Goal: Register for event/course: Sign up to attend an event or enroll in a course

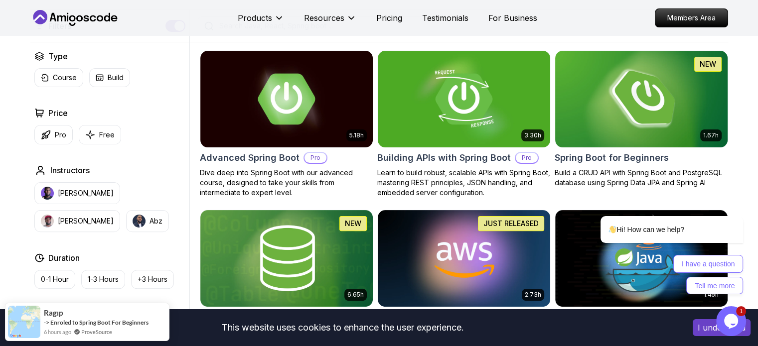
scroll to position [247, 0]
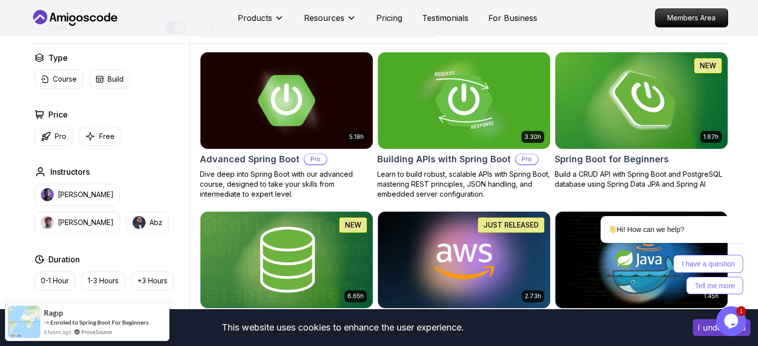
click at [566, 128] on img at bounding box center [640, 100] width 181 height 101
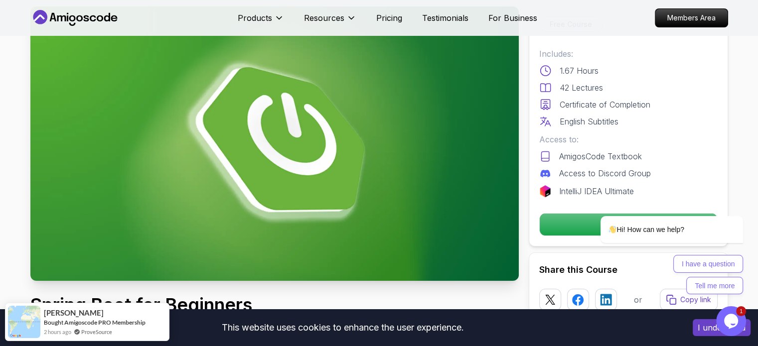
scroll to position [73, 0]
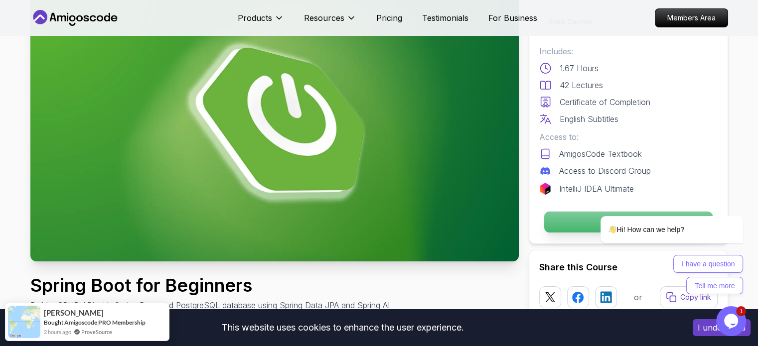
click at [551, 220] on p "Enroll for Free" at bounding box center [627, 222] width 168 height 21
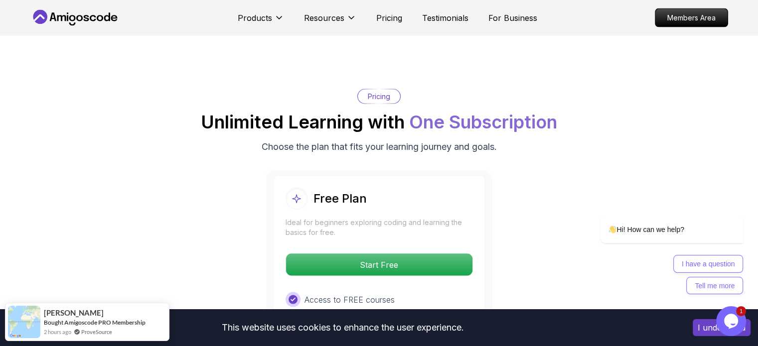
scroll to position [1952, 0]
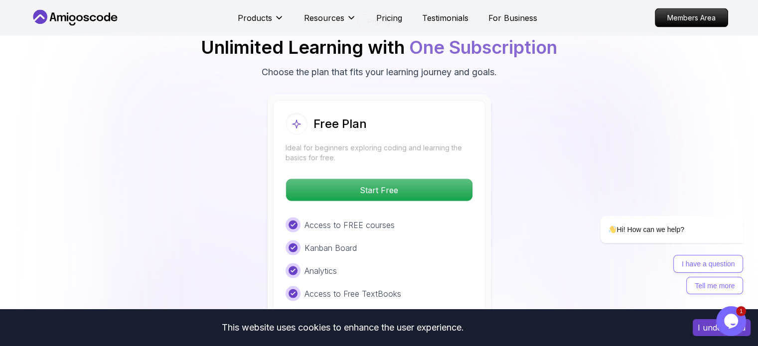
scroll to position [2015, 0]
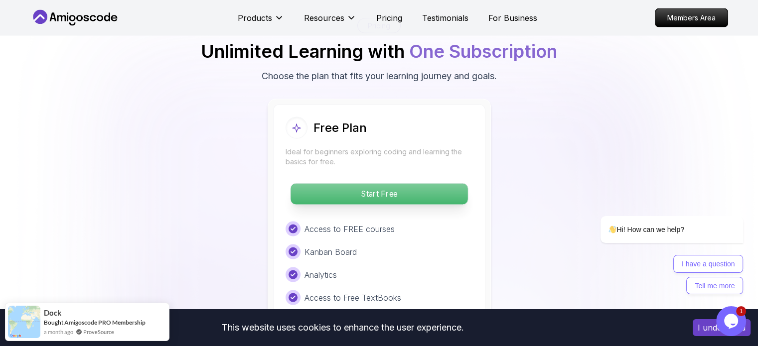
click at [436, 184] on p "Start Free" at bounding box center [378, 194] width 177 height 21
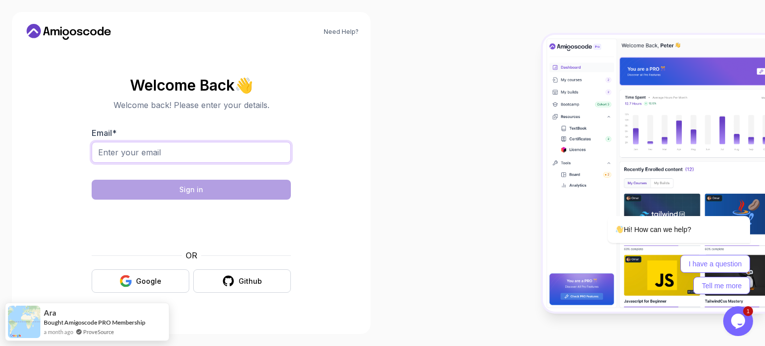
click at [234, 153] on input "Email *" at bounding box center [191, 152] width 199 height 21
type input "candek5420@gmail.com"
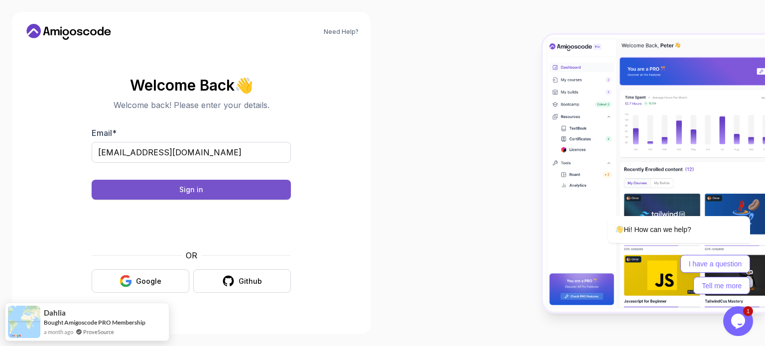
click at [239, 187] on button "Sign in" at bounding box center [191, 190] width 199 height 20
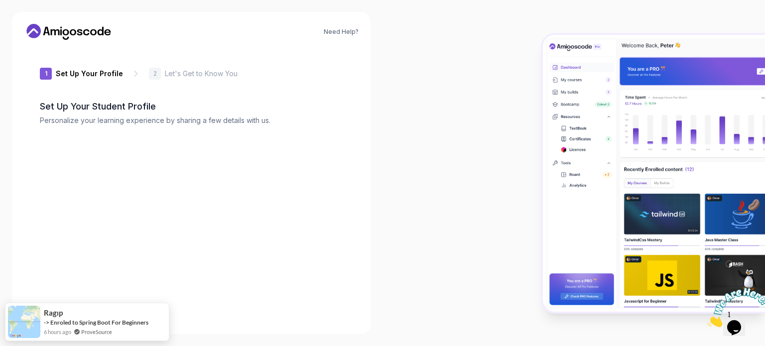
type input "shinyhummingbird6ac0a"
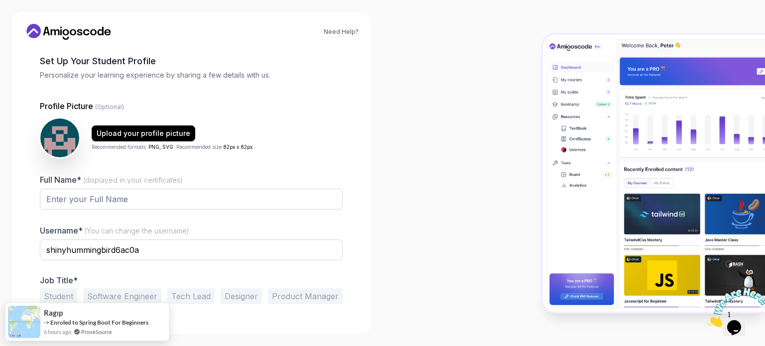
scroll to position [56, 0]
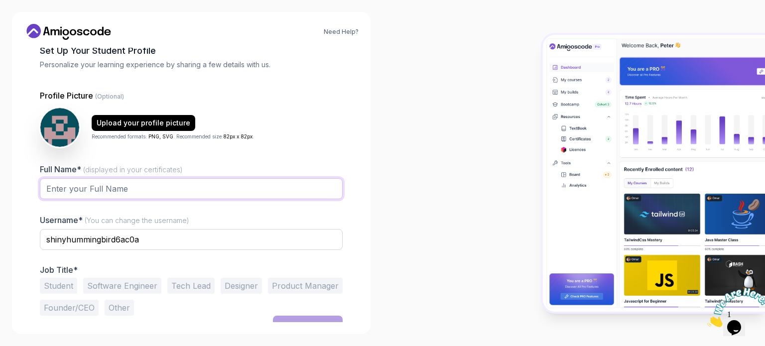
click at [255, 188] on input "Full Name* (displayed in your certificates)" at bounding box center [191, 188] width 303 height 21
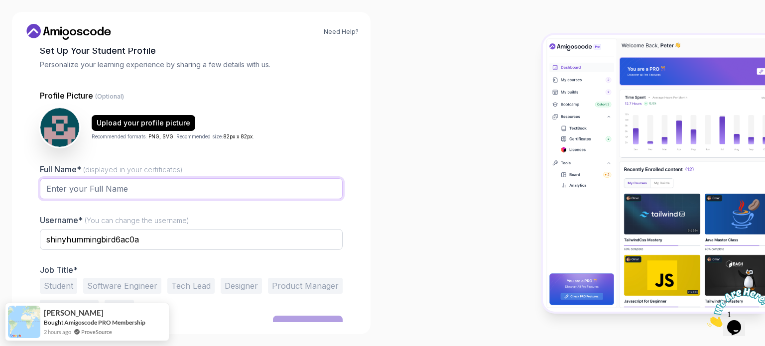
type input "[PERSON_NAME] [PERSON_NAME]"
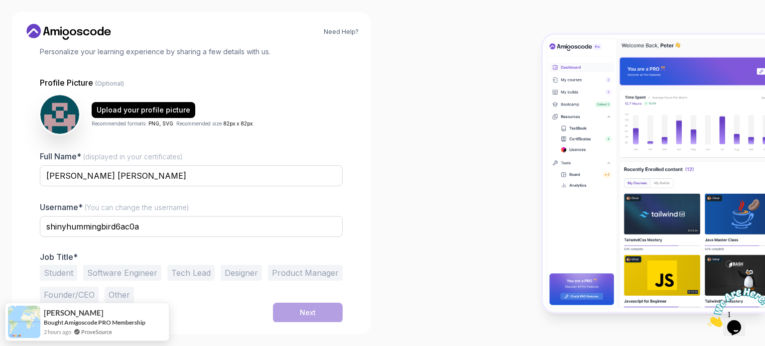
click at [62, 276] on button "Student" at bounding box center [58, 273] width 37 height 16
click at [291, 314] on button "Next" at bounding box center [308, 313] width 70 height 20
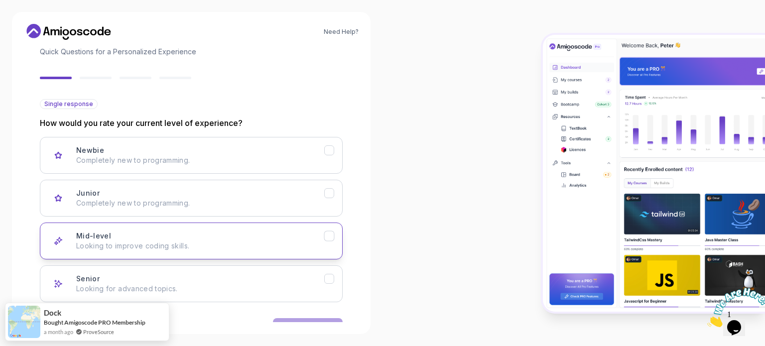
click at [241, 241] on p "Looking to improve coding skills." at bounding box center [200, 246] width 248 height 10
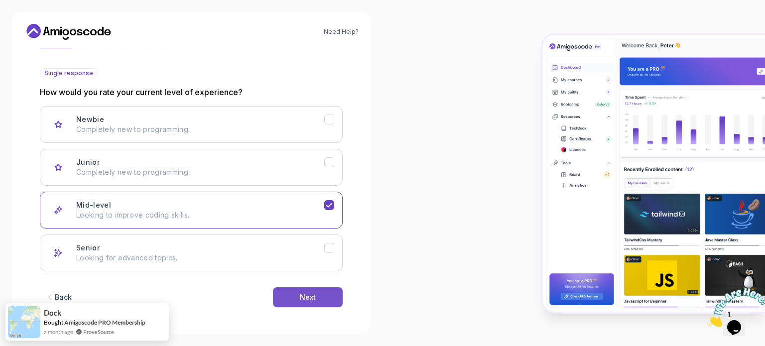
click at [279, 301] on button "Next" at bounding box center [308, 297] width 70 height 20
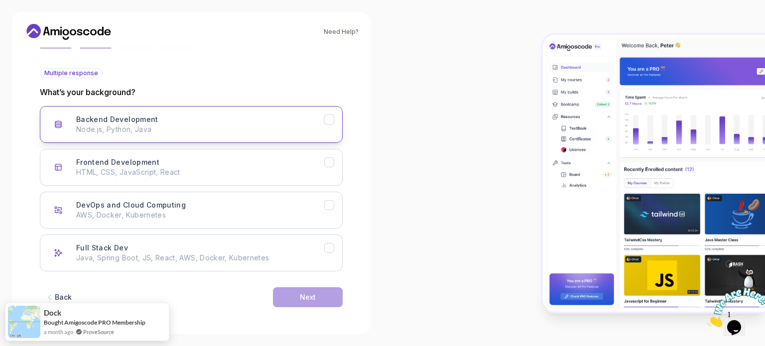
click at [256, 127] on p "Node.js, Python, Java" at bounding box center [200, 130] width 248 height 10
click at [308, 301] on button "Next" at bounding box center [308, 297] width 70 height 20
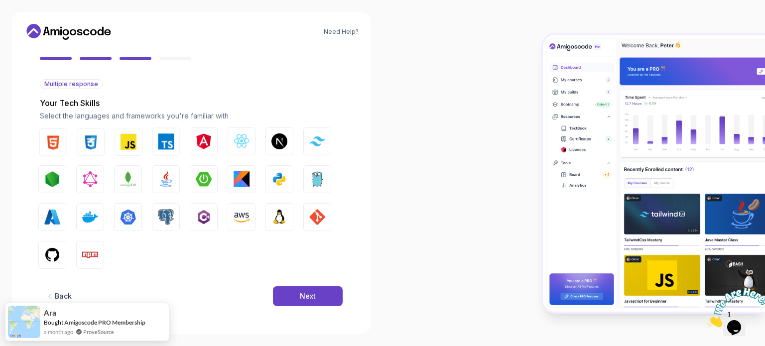
scroll to position [88, 0]
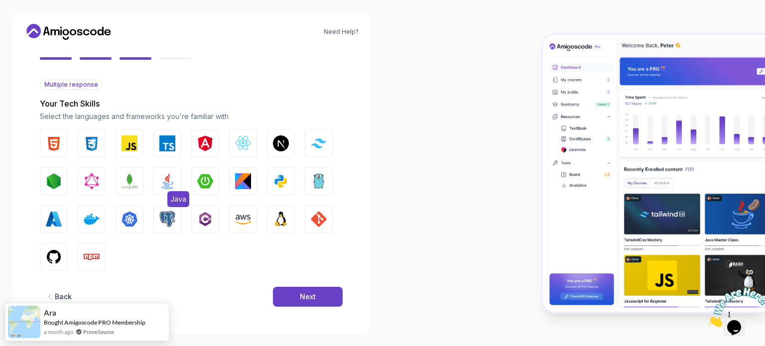
click at [170, 175] on img "button" at bounding box center [167, 181] width 16 height 16
click at [169, 211] on img "button" at bounding box center [167, 219] width 16 height 16
click at [102, 142] on button "CSS" at bounding box center [92, 143] width 28 height 28
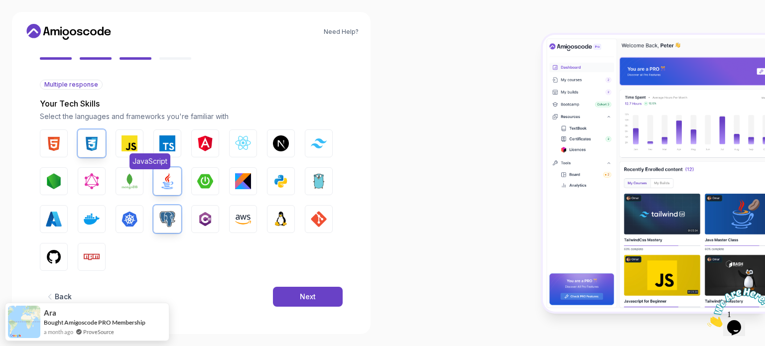
click at [125, 143] on img "button" at bounding box center [130, 143] width 16 height 16
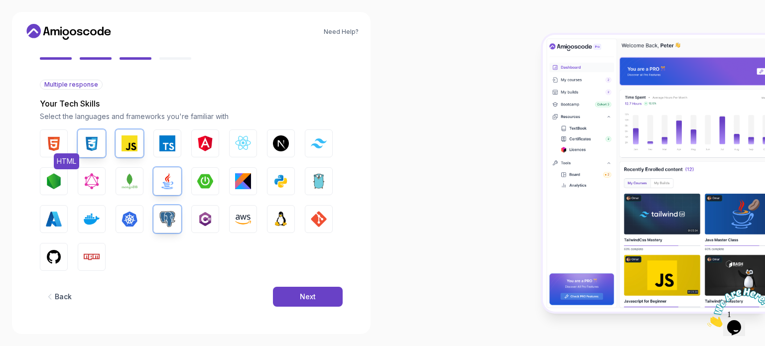
click at [42, 139] on button "HTML" at bounding box center [54, 143] width 28 height 28
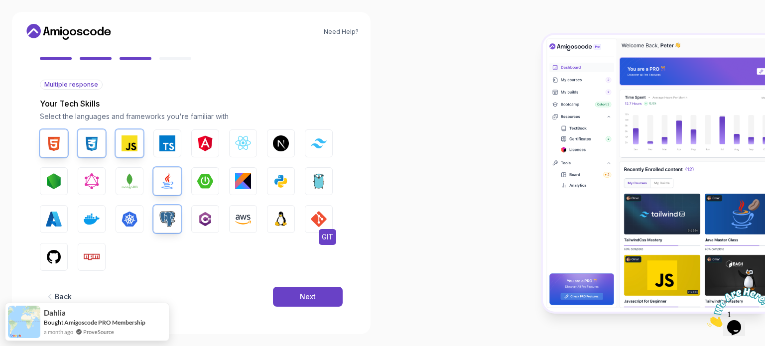
click at [317, 219] on img "button" at bounding box center [319, 219] width 16 height 16
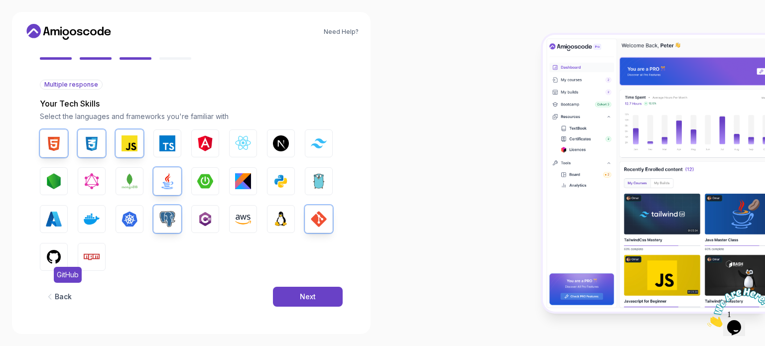
click at [48, 252] on img "button" at bounding box center [54, 257] width 16 height 16
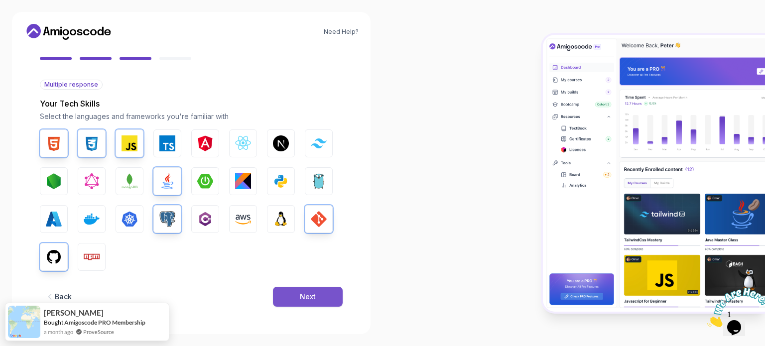
click at [297, 297] on button "Next" at bounding box center [308, 297] width 70 height 20
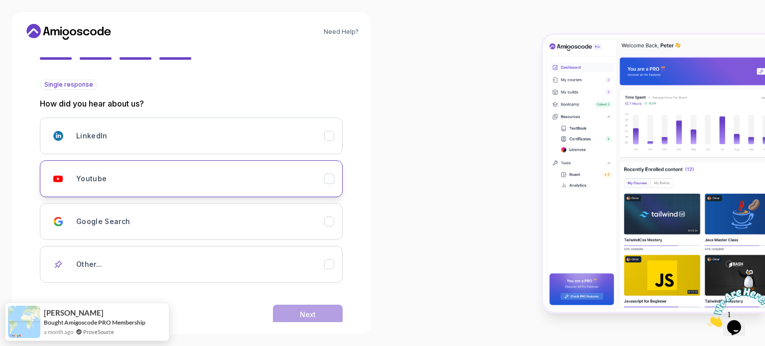
click at [223, 174] on div "Youtube" at bounding box center [200, 179] width 248 height 20
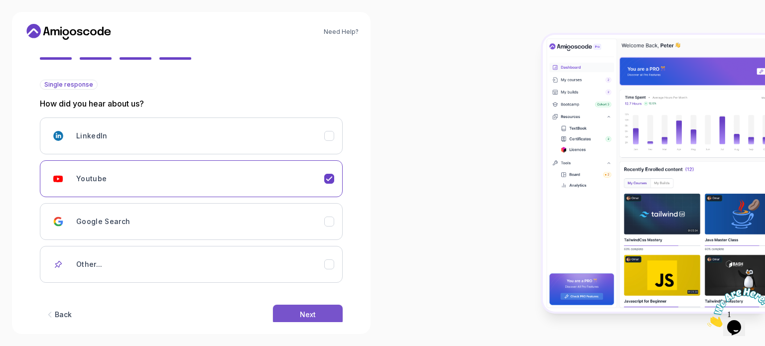
click at [298, 313] on button "Next" at bounding box center [308, 315] width 70 height 20
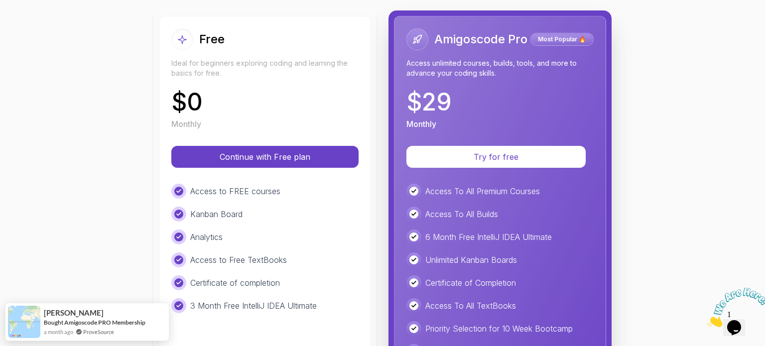
scroll to position [114, 0]
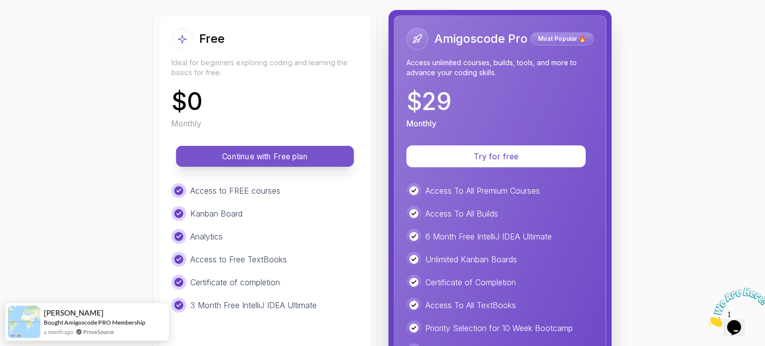
click at [298, 157] on p "Continue with Free plan" at bounding box center [264, 156] width 155 height 11
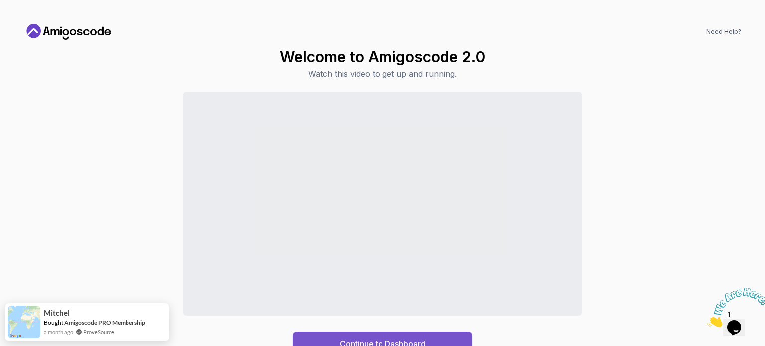
click at [336, 339] on button "Continue to Dashboard" at bounding box center [382, 344] width 179 height 24
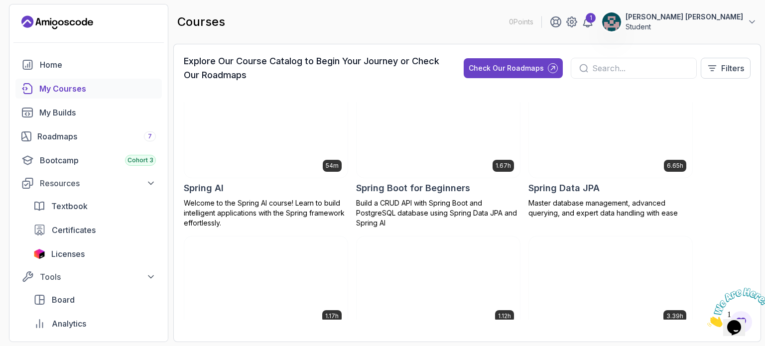
scroll to position [1820, 0]
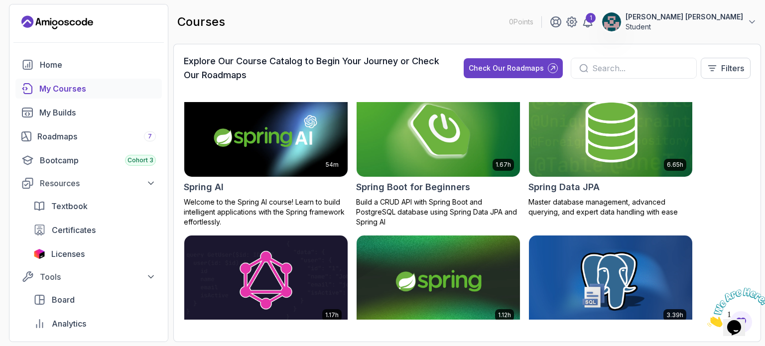
click at [428, 134] on img at bounding box center [438, 131] width 171 height 96
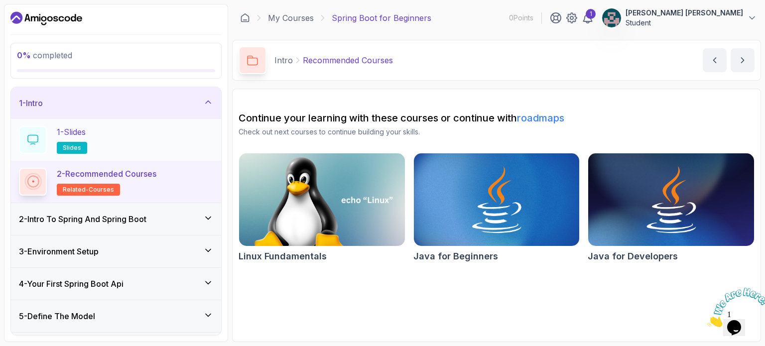
click at [71, 148] on span "slides" at bounding box center [72, 148] width 18 height 8
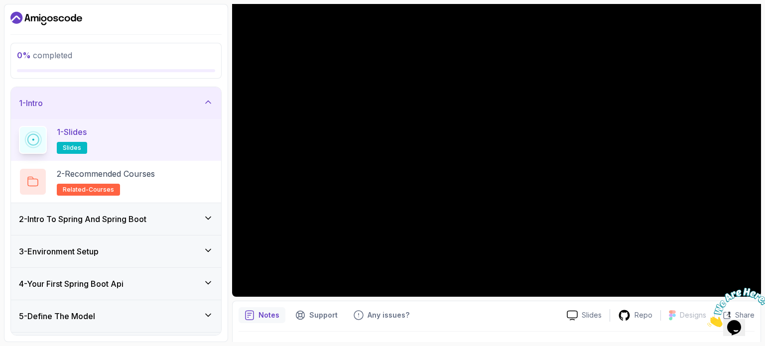
scroll to position [99, 0]
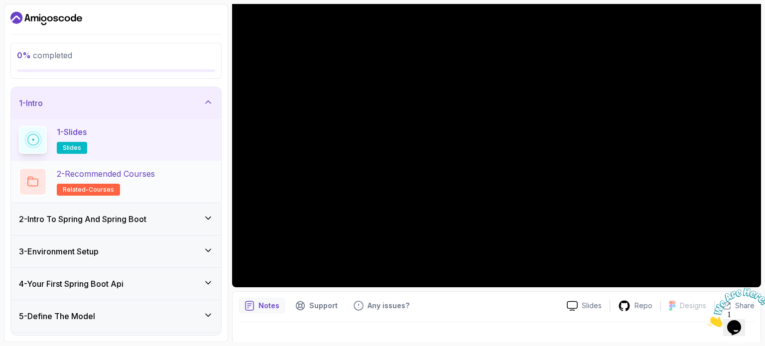
click at [173, 173] on div "2 - Recommended Courses related-courses" at bounding box center [116, 182] width 194 height 28
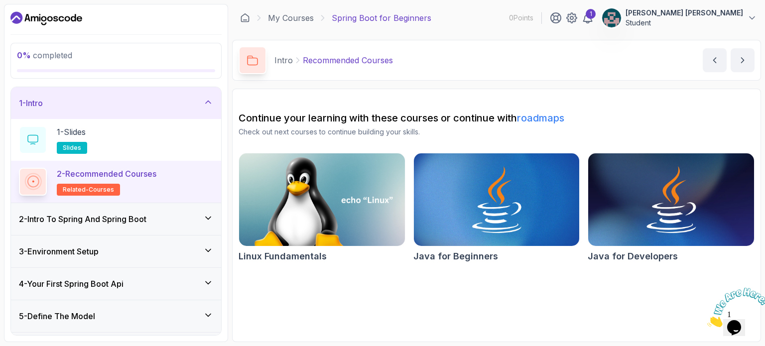
click at [133, 213] on h3 "2 - Intro To Spring And Spring Boot" at bounding box center [83, 219] width 128 height 12
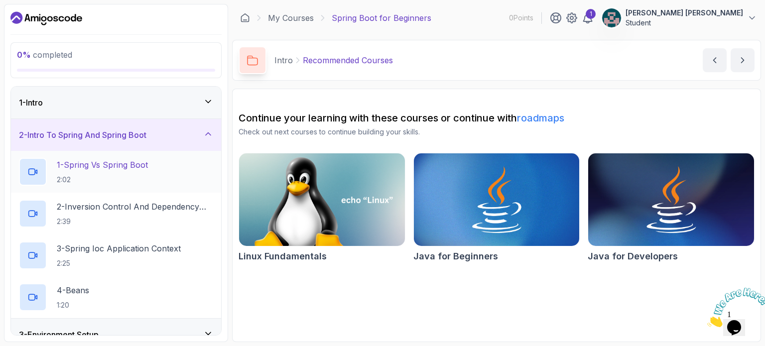
click at [139, 165] on p "1 - Spring Vs Spring Boot" at bounding box center [102, 165] width 91 height 12
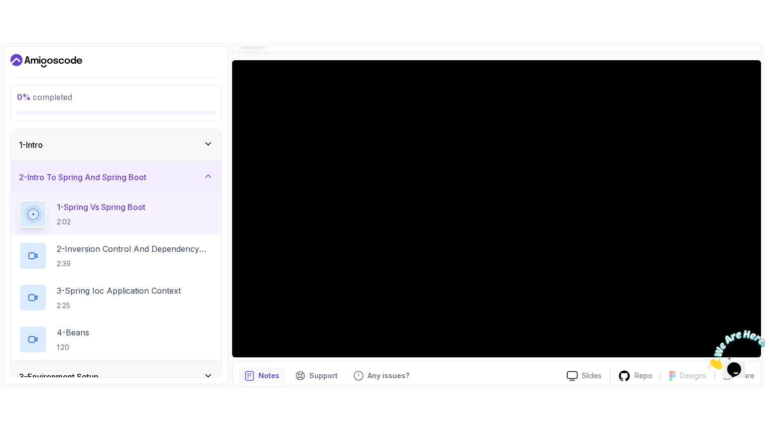
scroll to position [86, 0]
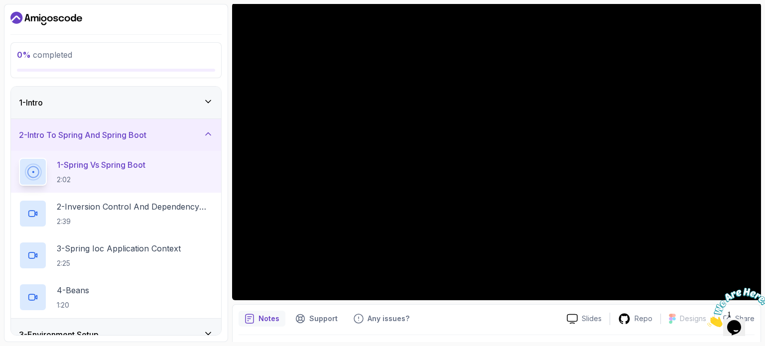
click at [747, 288] on div at bounding box center [734, 307] width 54 height 39
click at [0, 0] on div at bounding box center [0, 0] width 0 height 0
click at [713, 237] on div "Back Customer Support Menu Back Rate this chat Insert emoji Customer Support 10…" at bounding box center [668, 167] width 166 height 251
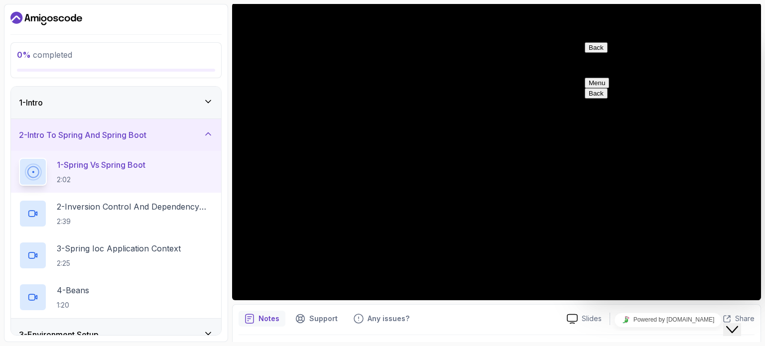
click at [732, 324] on icon "Close Chat This icon closes the chat window." at bounding box center [732, 330] width 12 height 12
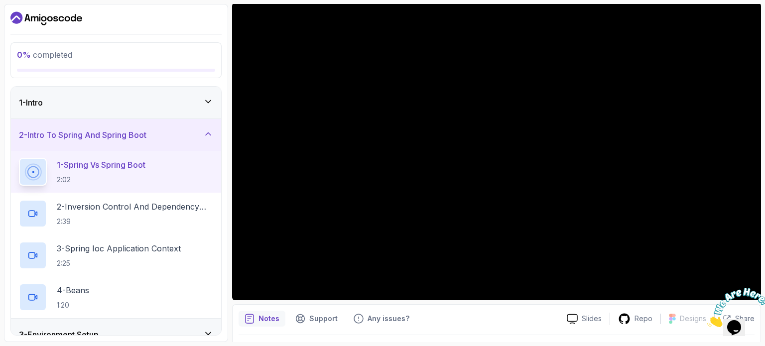
click at [707, 320] on icon "Close" at bounding box center [707, 324] width 0 height 8
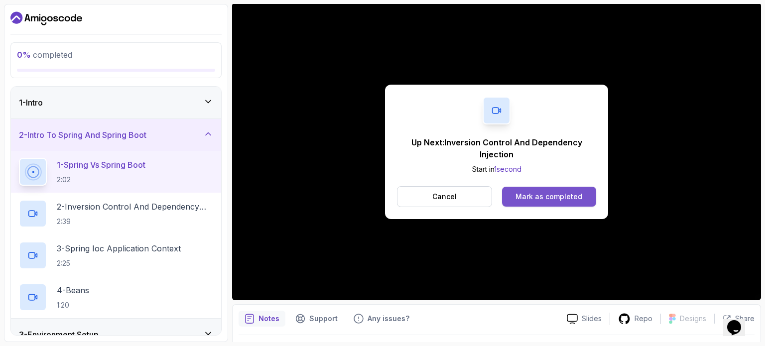
click at [528, 191] on button "Mark as completed" at bounding box center [549, 197] width 94 height 20
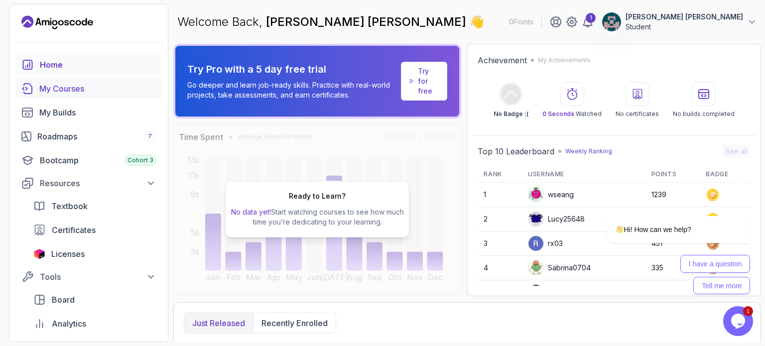
click at [114, 93] on div "My Courses" at bounding box center [97, 89] width 117 height 12
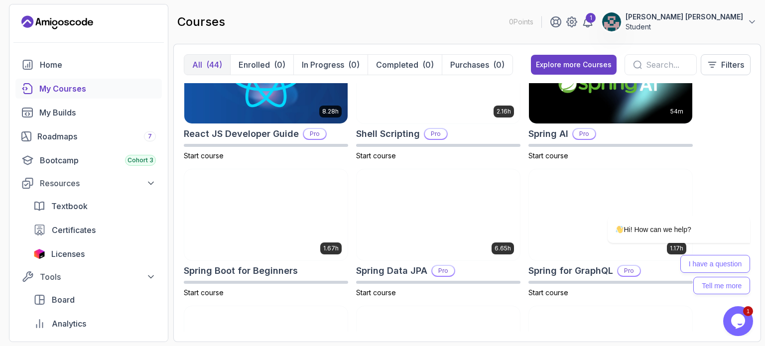
scroll to position [1563, 0]
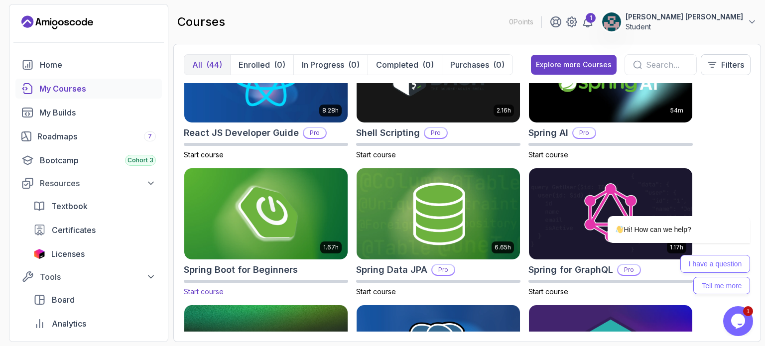
click at [281, 224] on img at bounding box center [265, 214] width 171 height 96
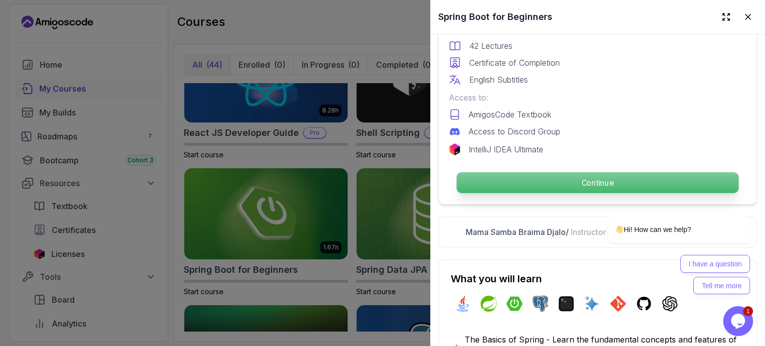
scroll to position [282, 0]
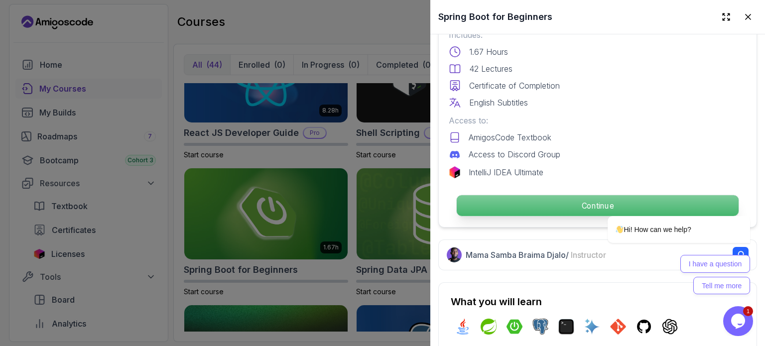
click at [532, 201] on p "Continue" at bounding box center [598, 205] width 282 height 21
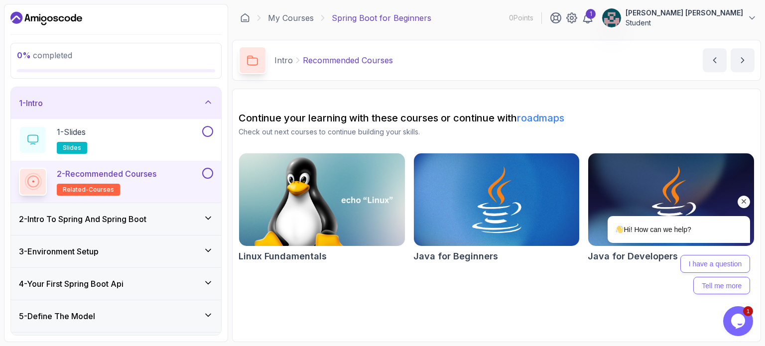
click at [749, 198] on div "Chat attention grabber" at bounding box center [744, 202] width 12 height 12
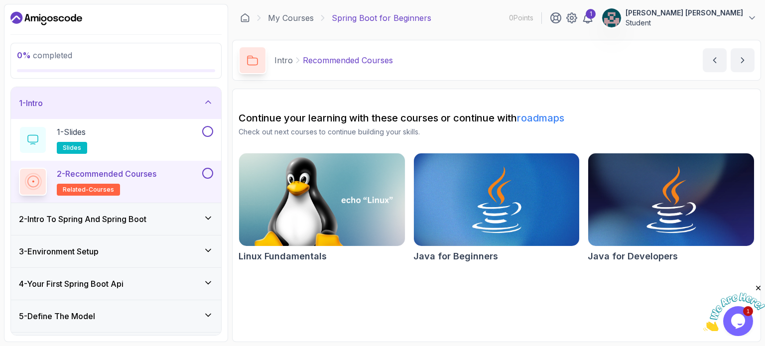
click at [82, 220] on h3 "2 - Intro To Spring And Spring Boot" at bounding box center [83, 219] width 128 height 12
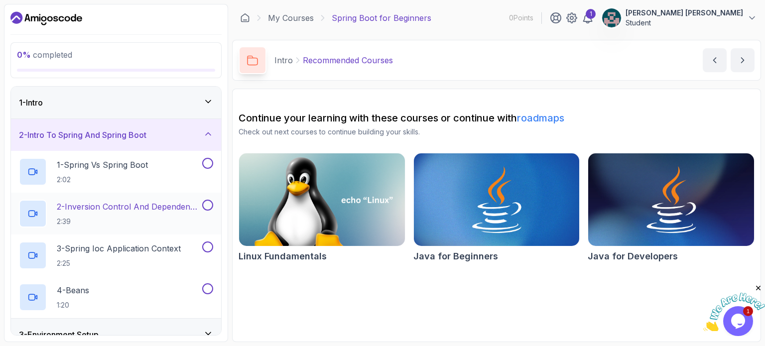
click at [149, 213] on h2 "2 - Inversion Control And Dependency Injection 2:39" at bounding box center [128, 214] width 143 height 26
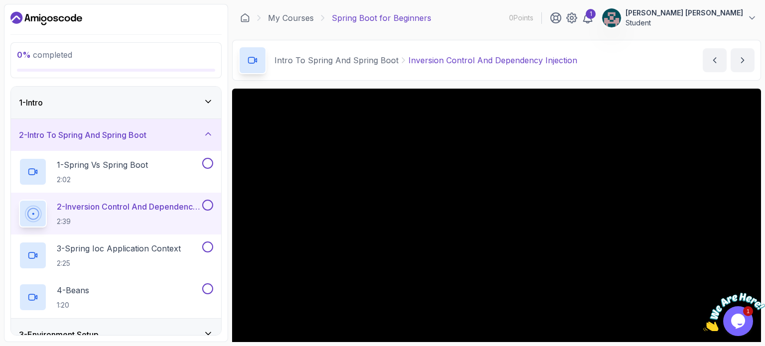
click at [209, 206] on button at bounding box center [207, 205] width 11 height 11
click at [209, 203] on icon at bounding box center [207, 205] width 9 height 10
click at [209, 160] on button at bounding box center [207, 163] width 11 height 11
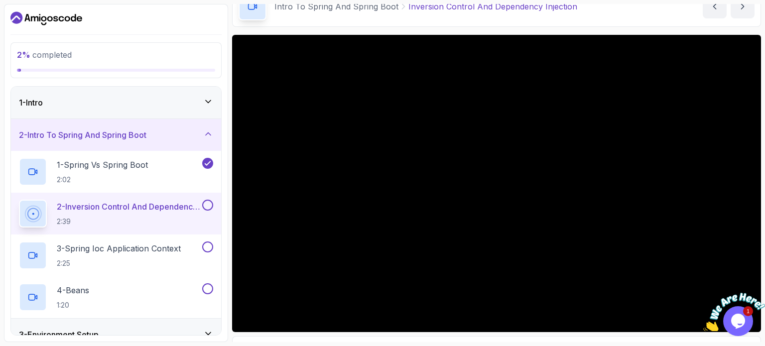
scroll to position [54, 0]
click at [758, 286] on icon "Close" at bounding box center [758, 288] width 9 height 9
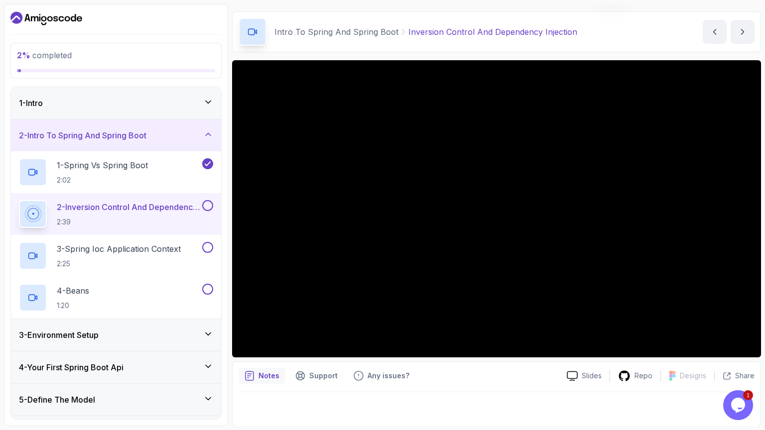
scroll to position [113, 0]
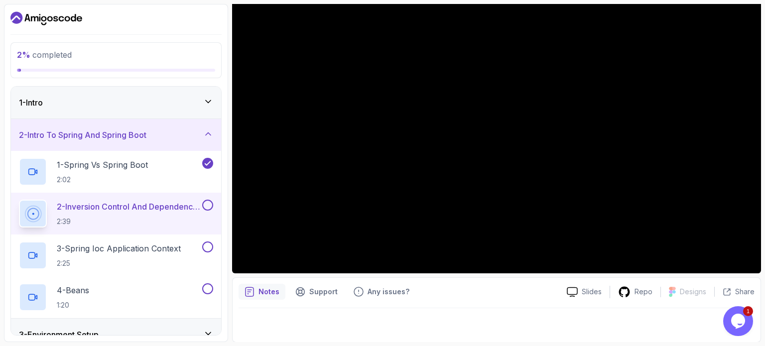
click at [737, 322] on icon "$i18n('chat', 'chat_widget')" at bounding box center [738, 321] width 14 height 15
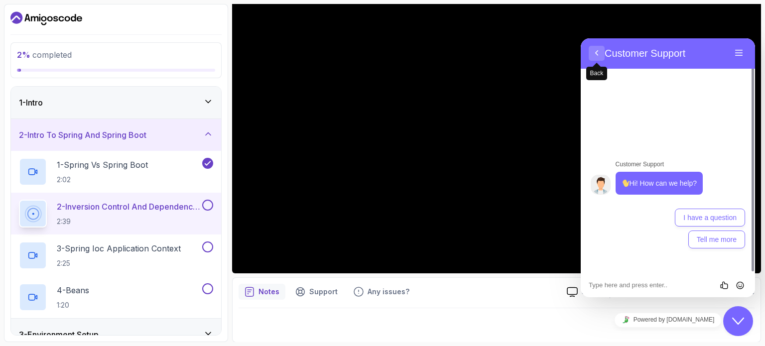
click at [597, 53] on button "Back" at bounding box center [597, 53] width 16 height 15
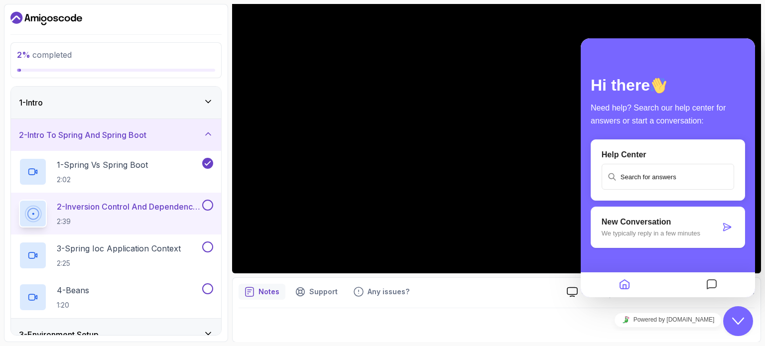
click at [552, 320] on div at bounding box center [497, 322] width 516 height 28
click at [731, 324] on div "Close Chat This icon closes the chat window." at bounding box center [738, 321] width 30 height 12
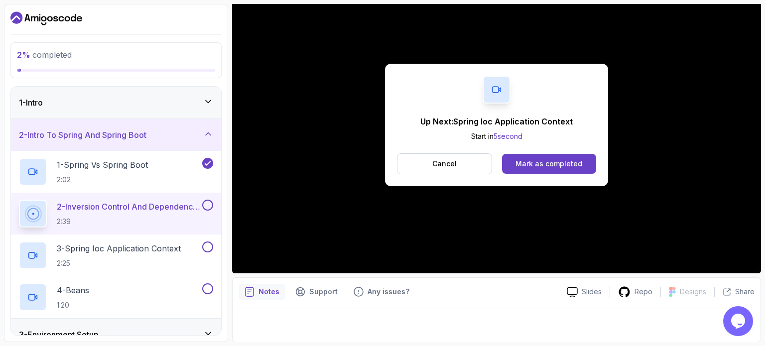
click at [209, 203] on button at bounding box center [207, 205] width 11 height 11
click at [171, 248] on p "3 - Spring Ioc Application Context" at bounding box center [119, 249] width 124 height 12
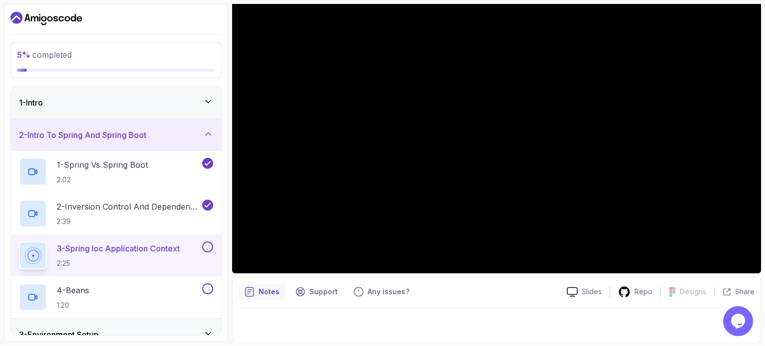
scroll to position [28, 0]
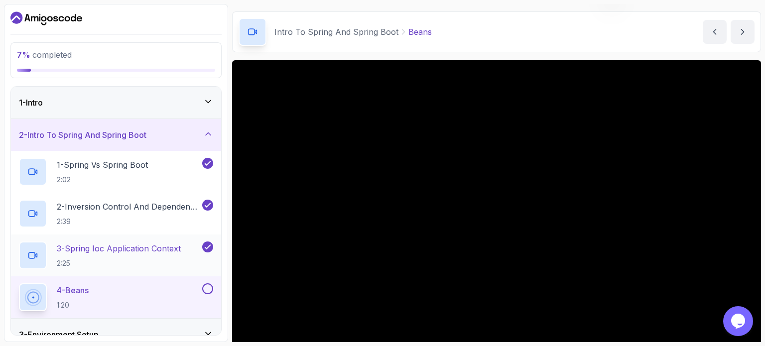
click at [115, 251] on p "3 - Spring Ioc Application Context" at bounding box center [119, 249] width 124 height 12
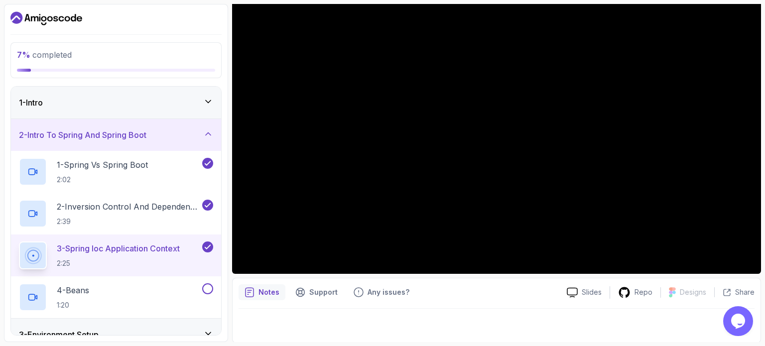
click at [201, 101] on div "1 - Intro" at bounding box center [116, 103] width 194 height 12
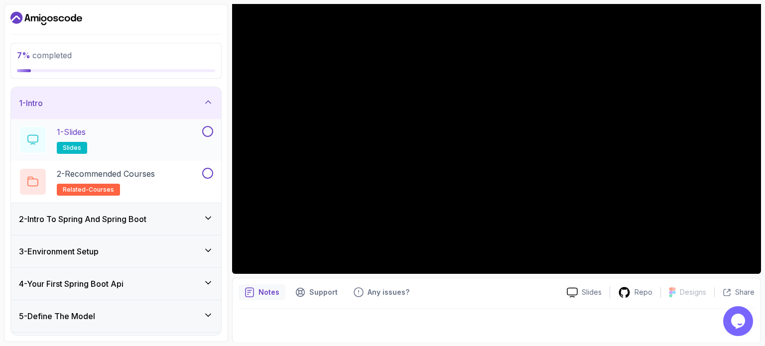
click at [204, 131] on button at bounding box center [207, 131] width 11 height 11
click at [210, 107] on div "1 - Intro" at bounding box center [116, 103] width 194 height 12
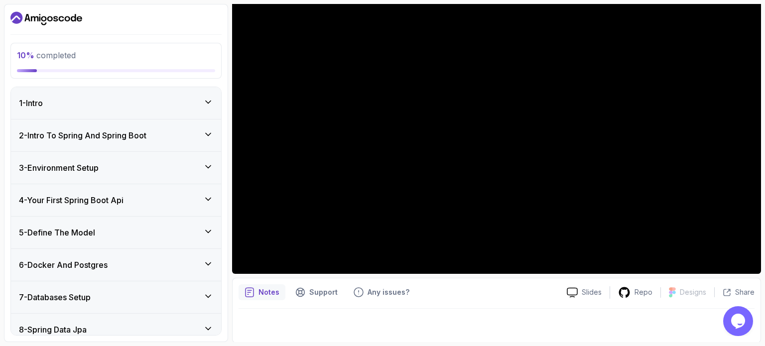
click at [205, 136] on icon at bounding box center [208, 134] width 10 height 10
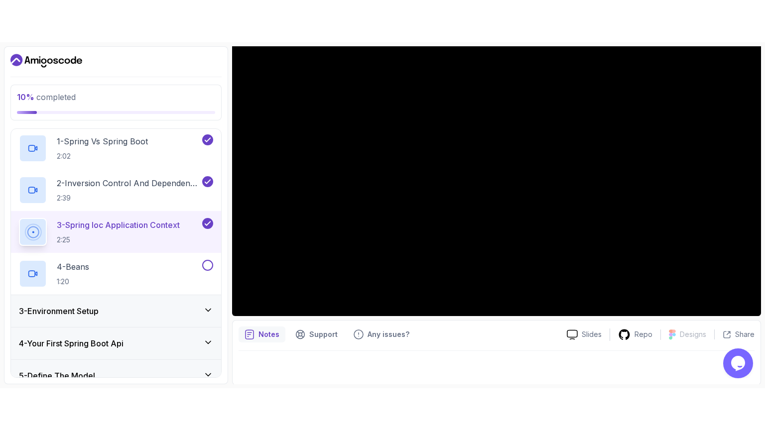
scroll to position [77, 0]
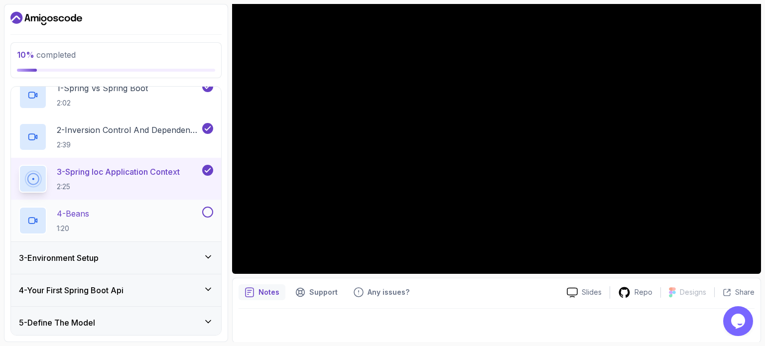
click at [82, 218] on p "4 - Beans" at bounding box center [73, 214] width 32 height 12
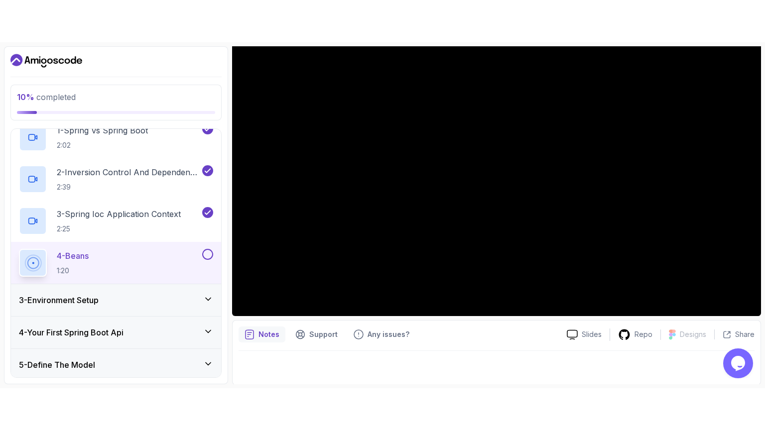
scroll to position [28, 0]
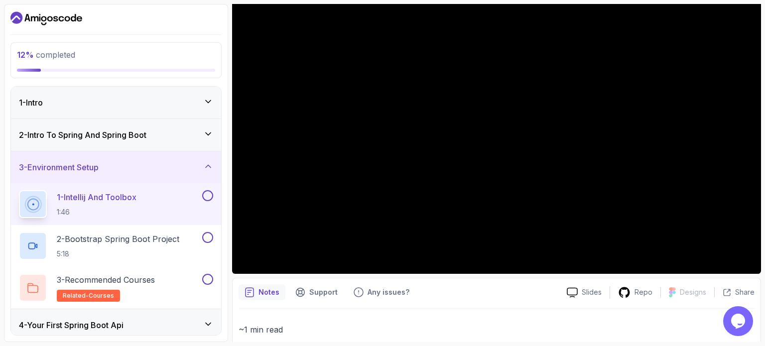
click at [201, 137] on div "2 - Intro To Spring And Spring Boot" at bounding box center [116, 135] width 194 height 12
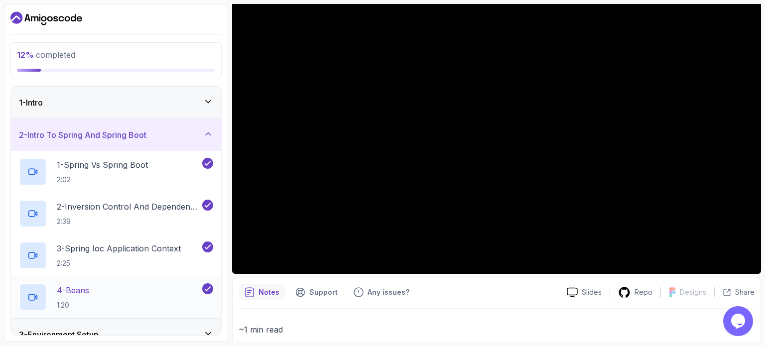
click at [88, 301] on p "1:20" at bounding box center [73, 305] width 32 height 10
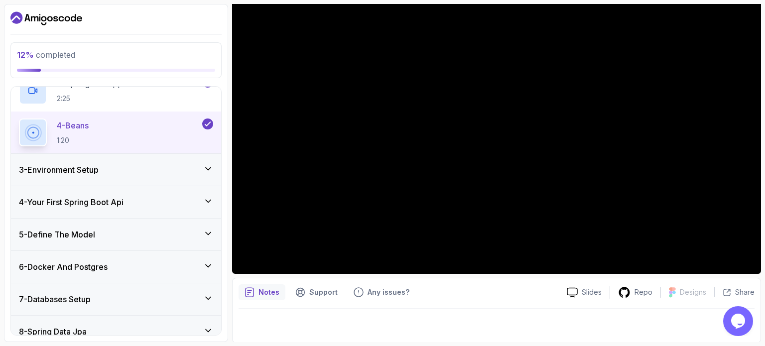
scroll to position [166, 0]
